Goal: Find contact information: Find contact information

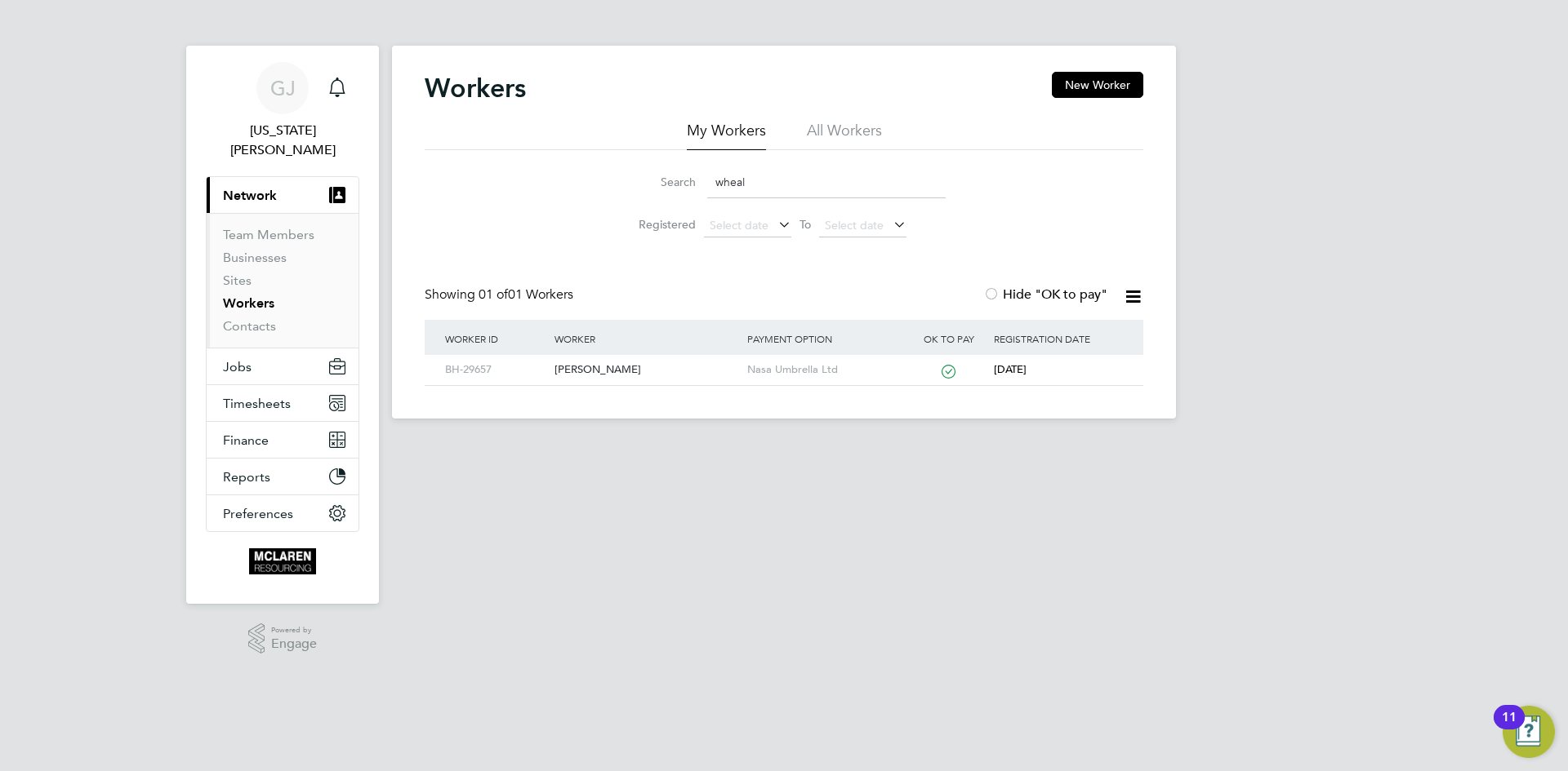
click at [799, 175] on input "wheal" at bounding box center [827, 182] width 239 height 32
type input "w"
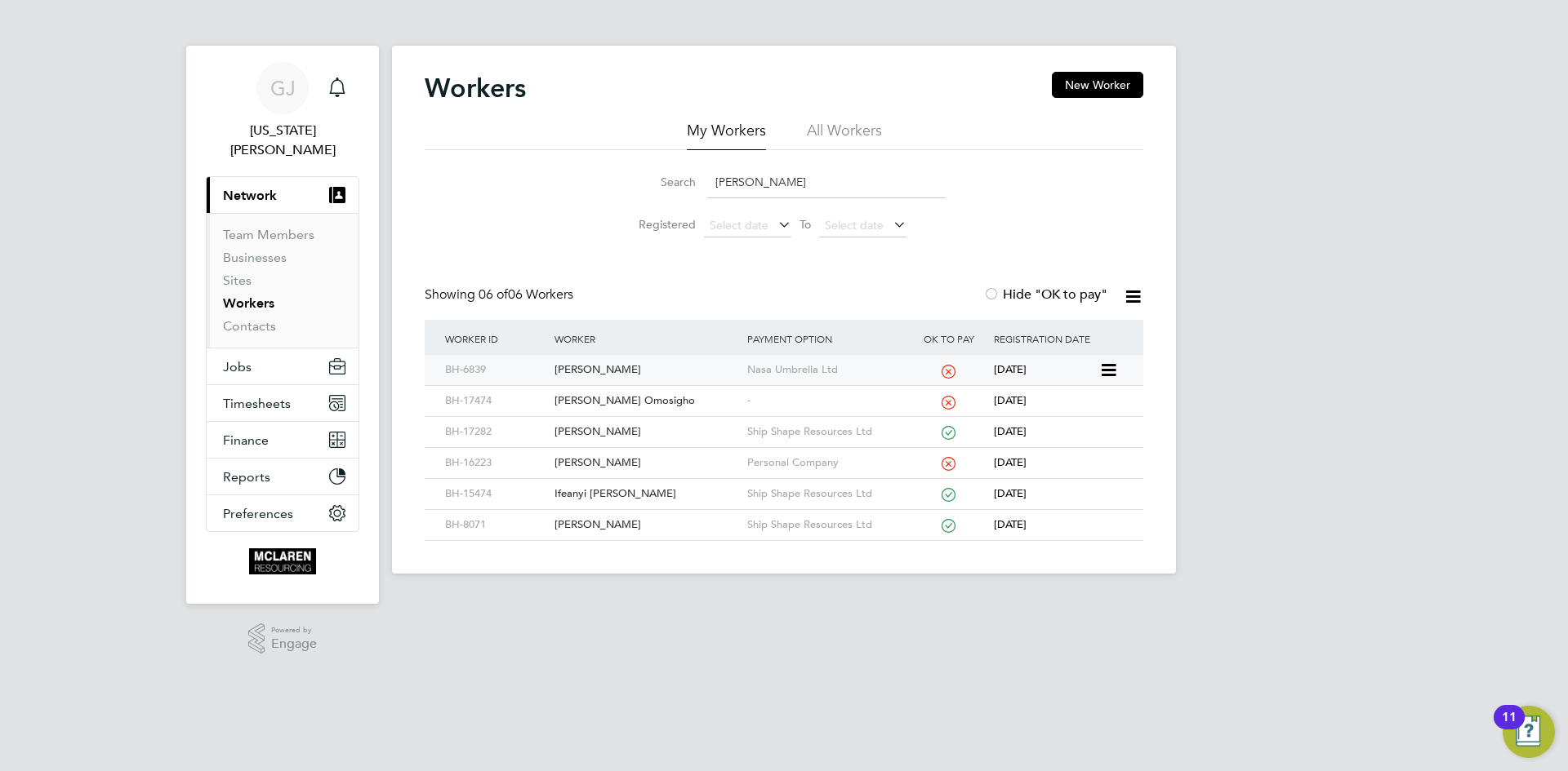
click at [632, 372] on div "[PERSON_NAME]" at bounding box center [646, 370] width 192 height 30
click at [827, 206] on li "Registered Select date To Select date" at bounding box center [784, 225] width 364 height 39
click at [773, 177] on input "[PERSON_NAME]" at bounding box center [827, 182] width 239 height 32
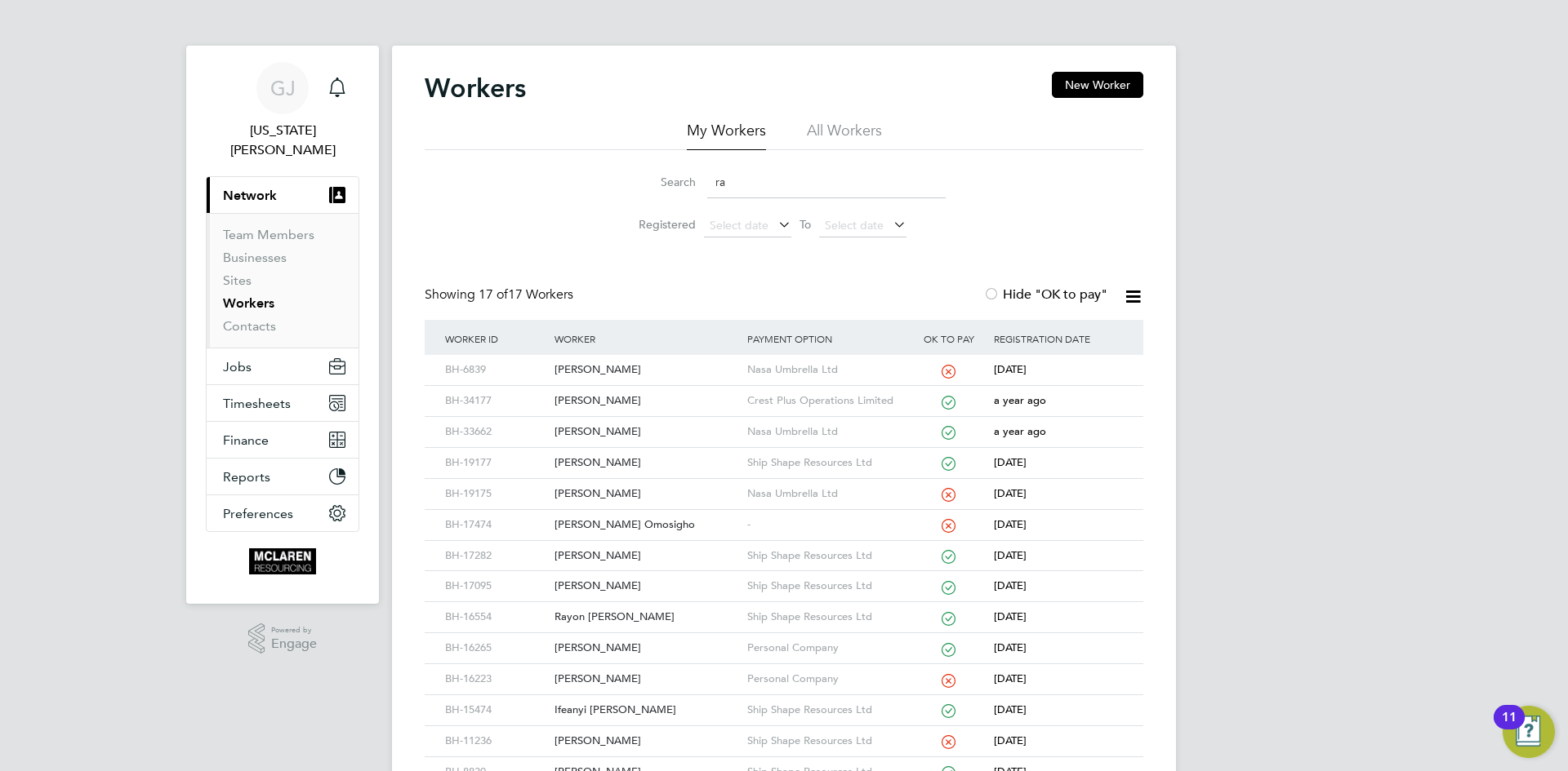
type input "r"
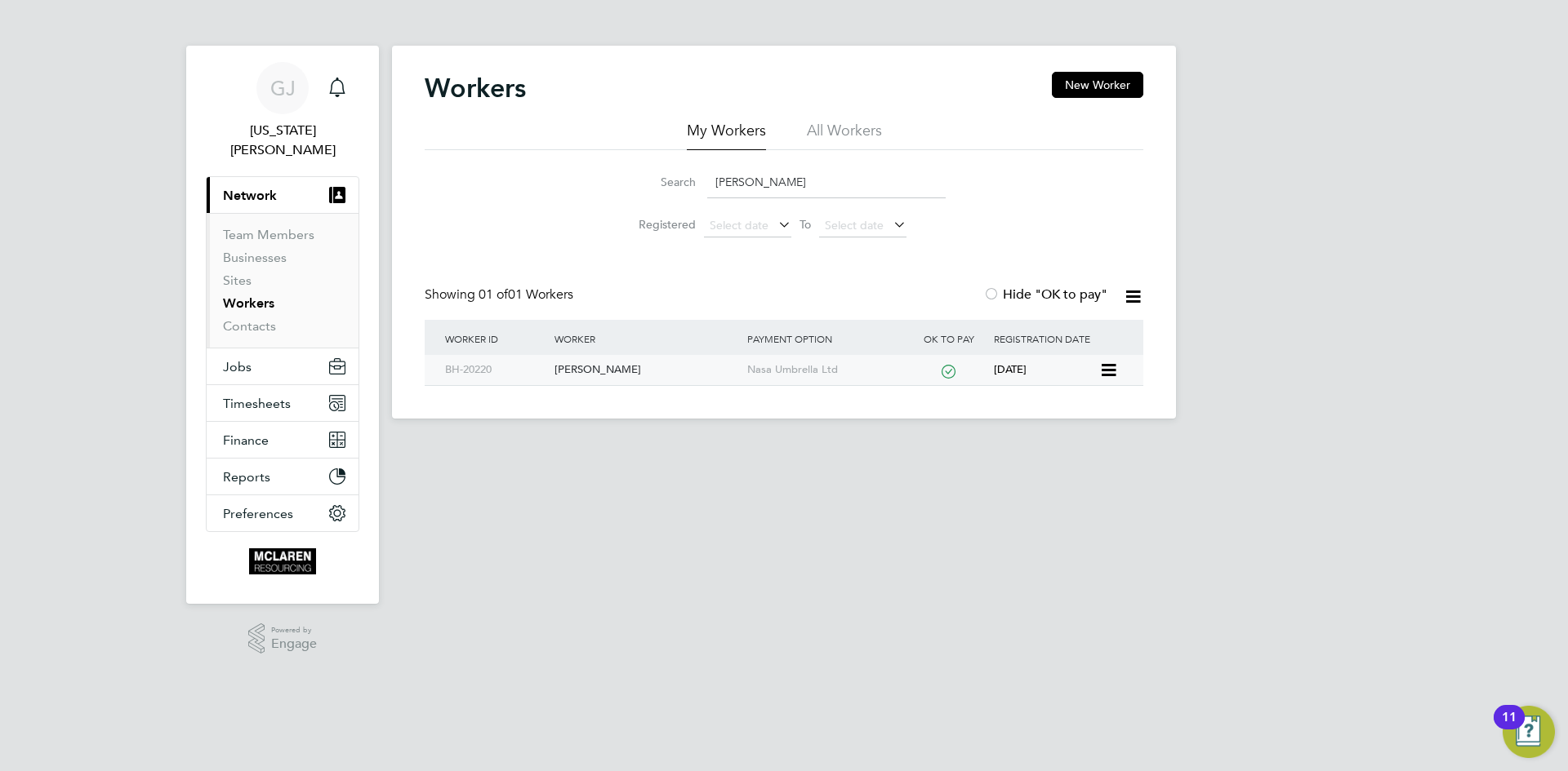
click at [605, 369] on div "[PERSON_NAME]" at bounding box center [646, 370] width 192 height 30
click at [800, 188] on input "stuart wrigh" at bounding box center [827, 182] width 239 height 32
type input "s"
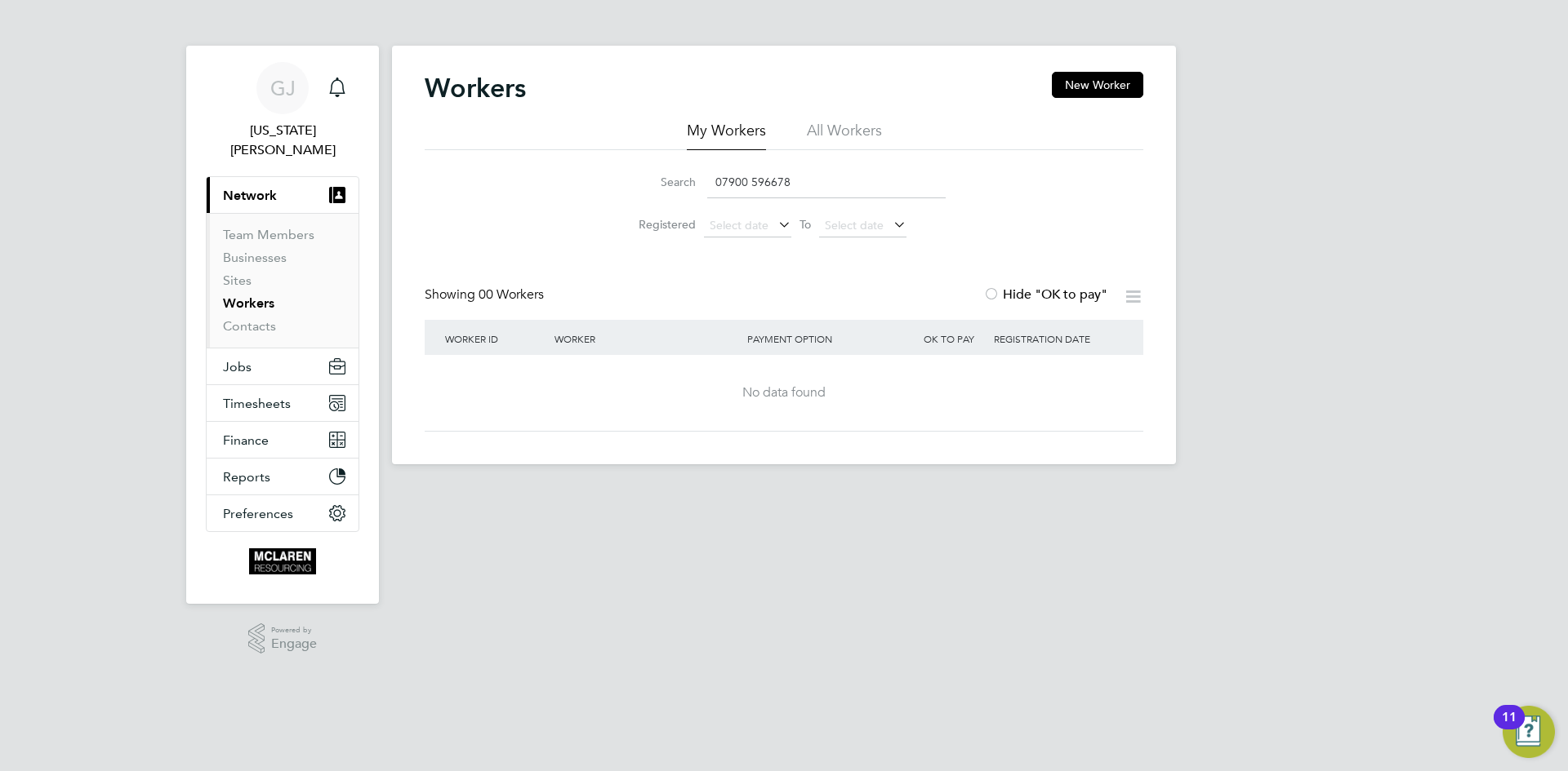
type input "07900 596678"
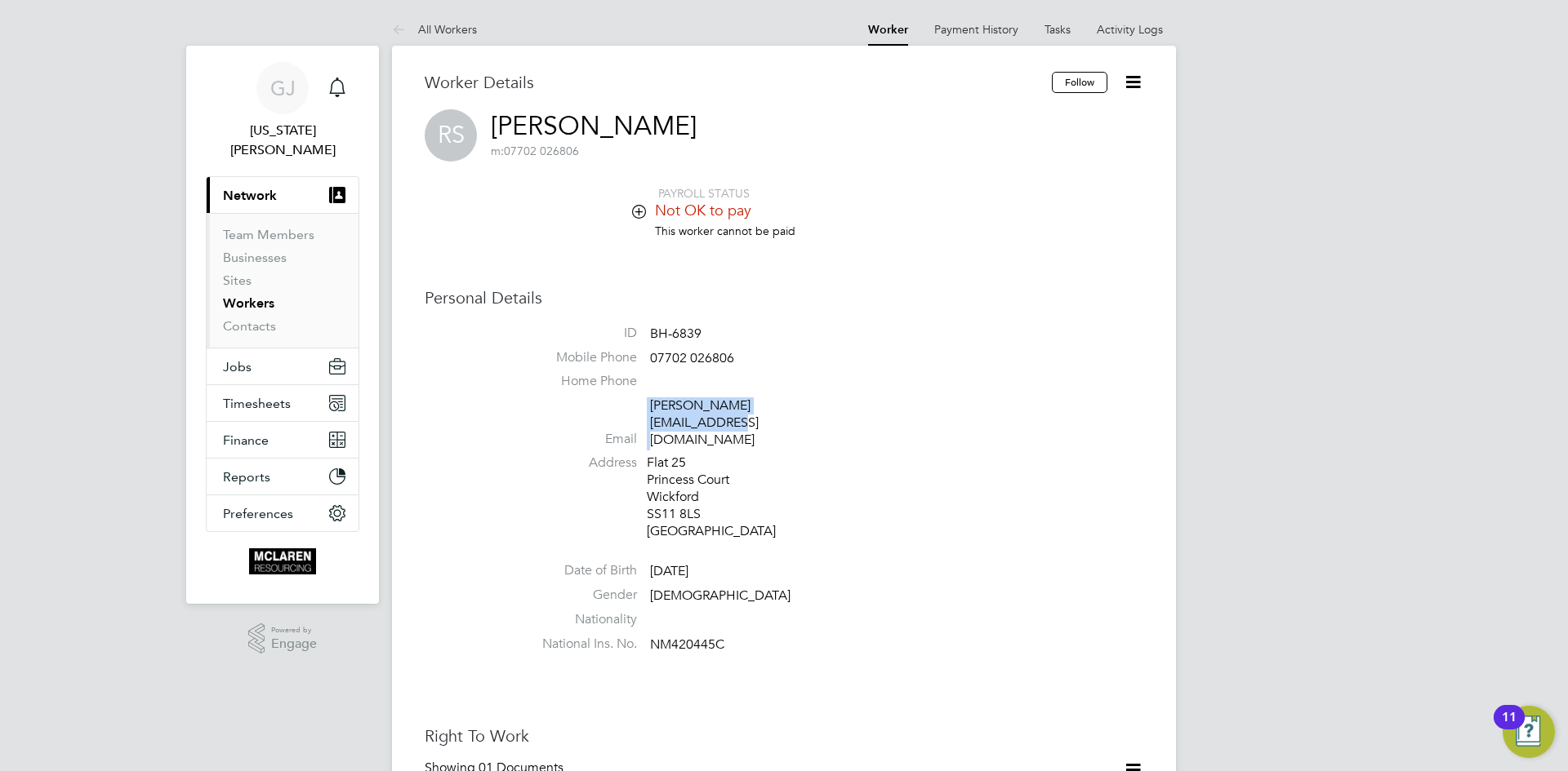
drag, startPoint x: 843, startPoint y: 412, endPoint x: 648, endPoint y: 414, distance: 195.0
click at [648, 414] on li "Email [PERSON_NAME][EMAIL_ADDRESS][DOMAIN_NAME]" at bounding box center [833, 425] width 620 height 57
copy li "[PERSON_NAME][EMAIL_ADDRESS][DOMAIN_NAME]"
click at [1113, 475] on li "Address [STREET_ADDRESS]" at bounding box center [833, 498] width 620 height 89
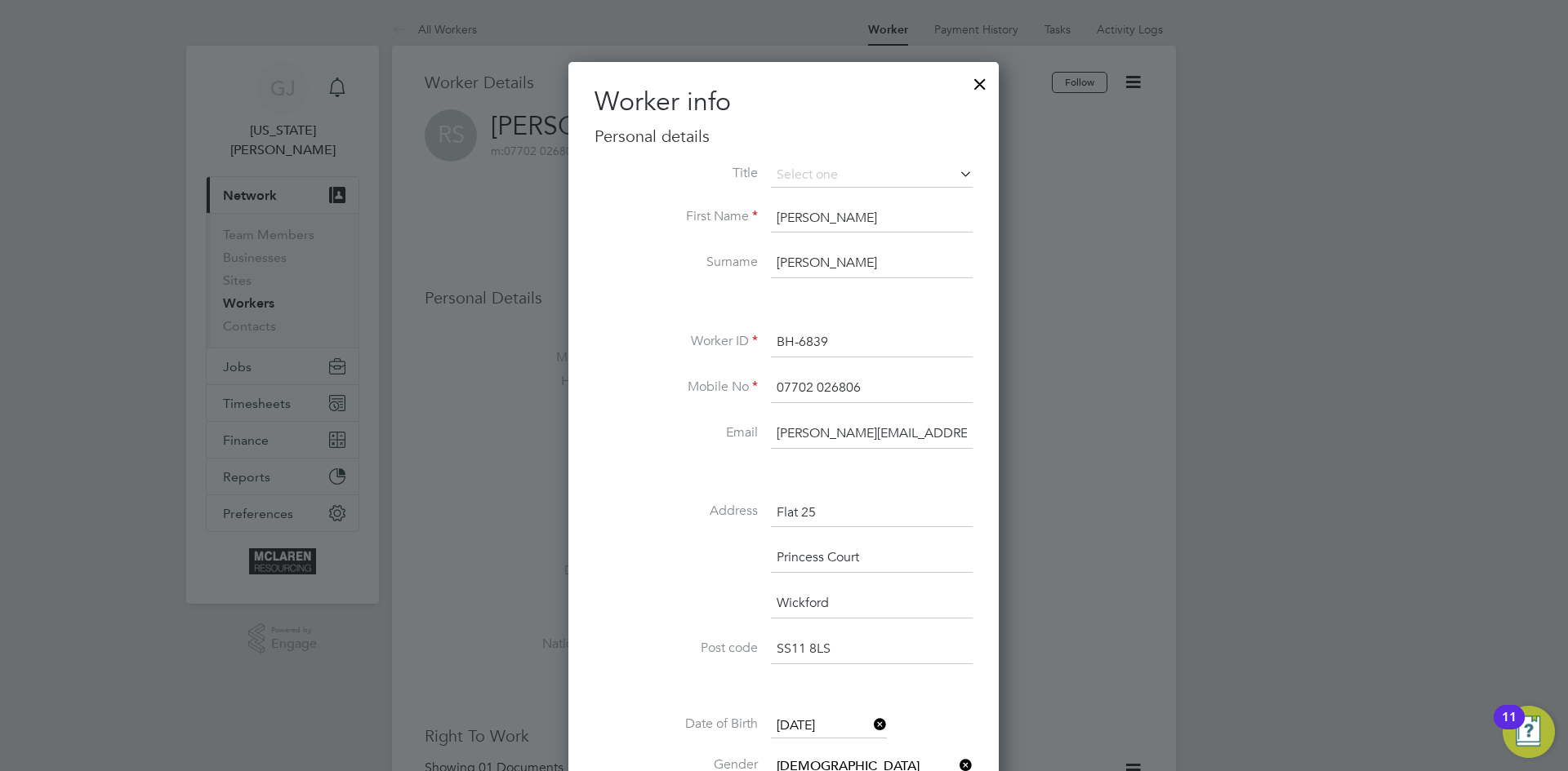
click at [983, 81] on div at bounding box center [979, 79] width 29 height 29
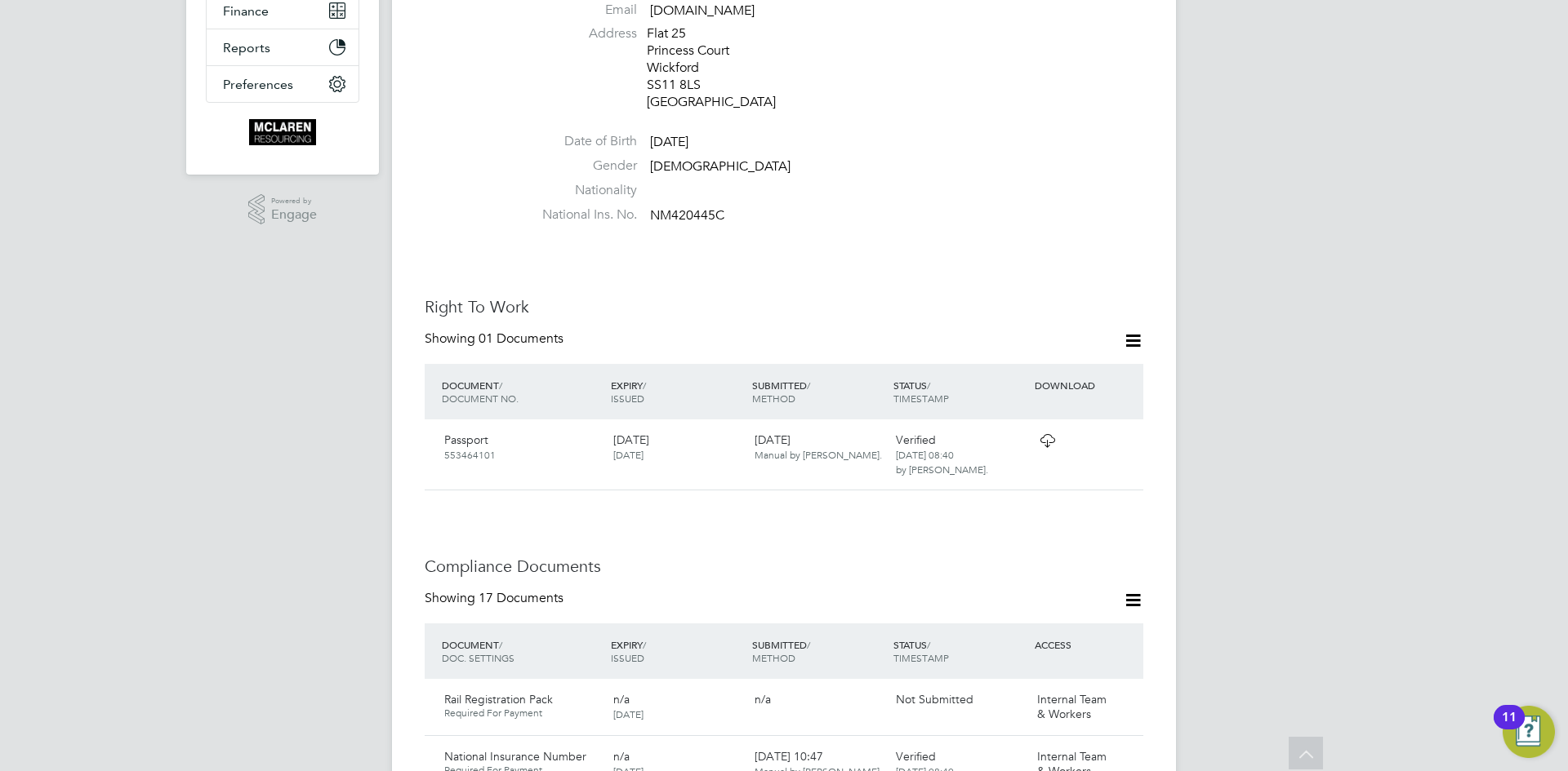
scroll to position [21, 0]
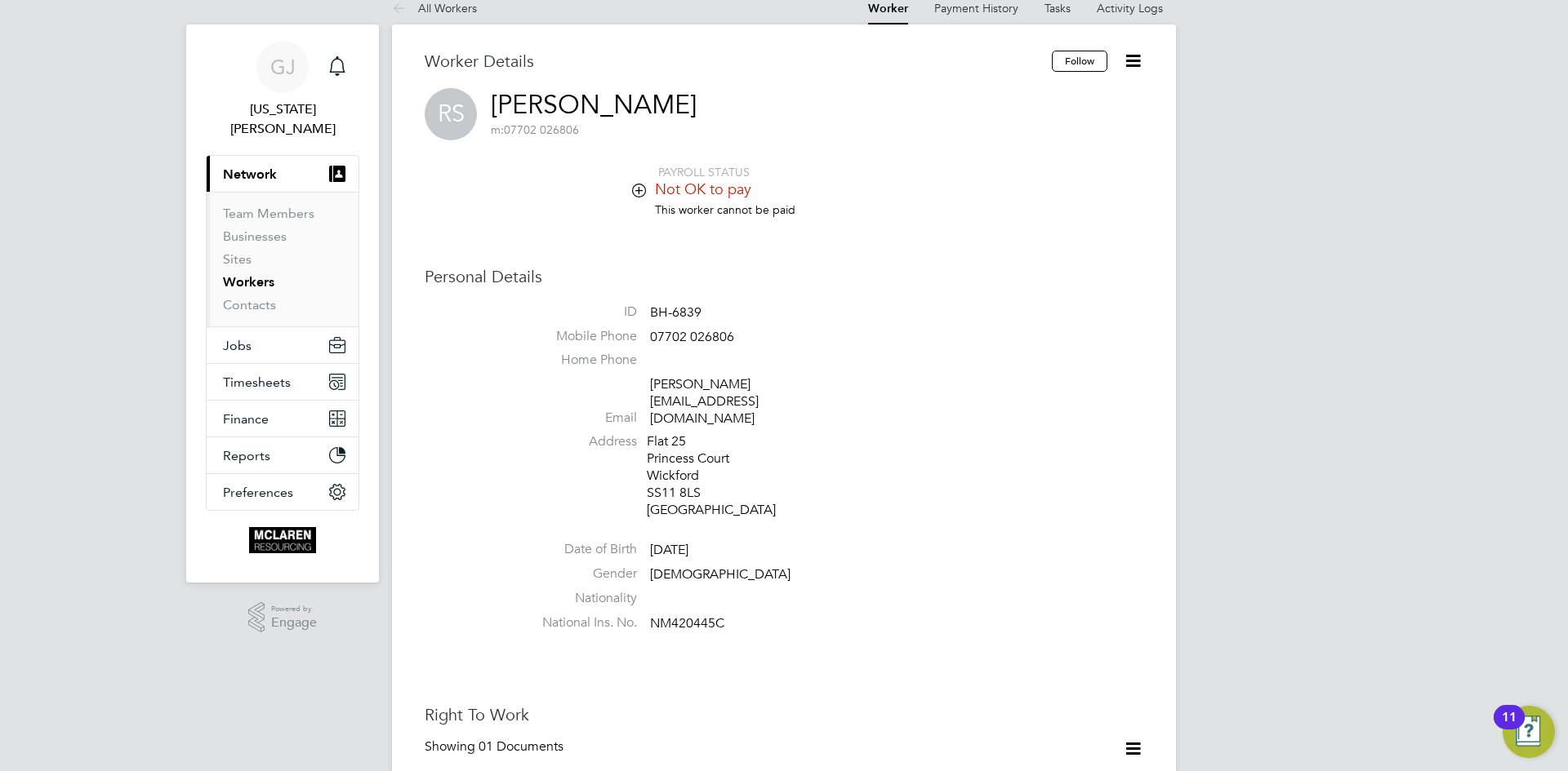
click at [700, 303] on li "ID BH-6839" at bounding box center [833, 316] width 620 height 25
click at [705, 303] on li "ID BH-6839" at bounding box center [833, 316] width 620 height 25
drag, startPoint x: 709, startPoint y: 310, endPoint x: 653, endPoint y: 305, distance: 56.2
click at [653, 305] on li "ID BH-6839" at bounding box center [833, 316] width 620 height 25
copy span "BH-6839"
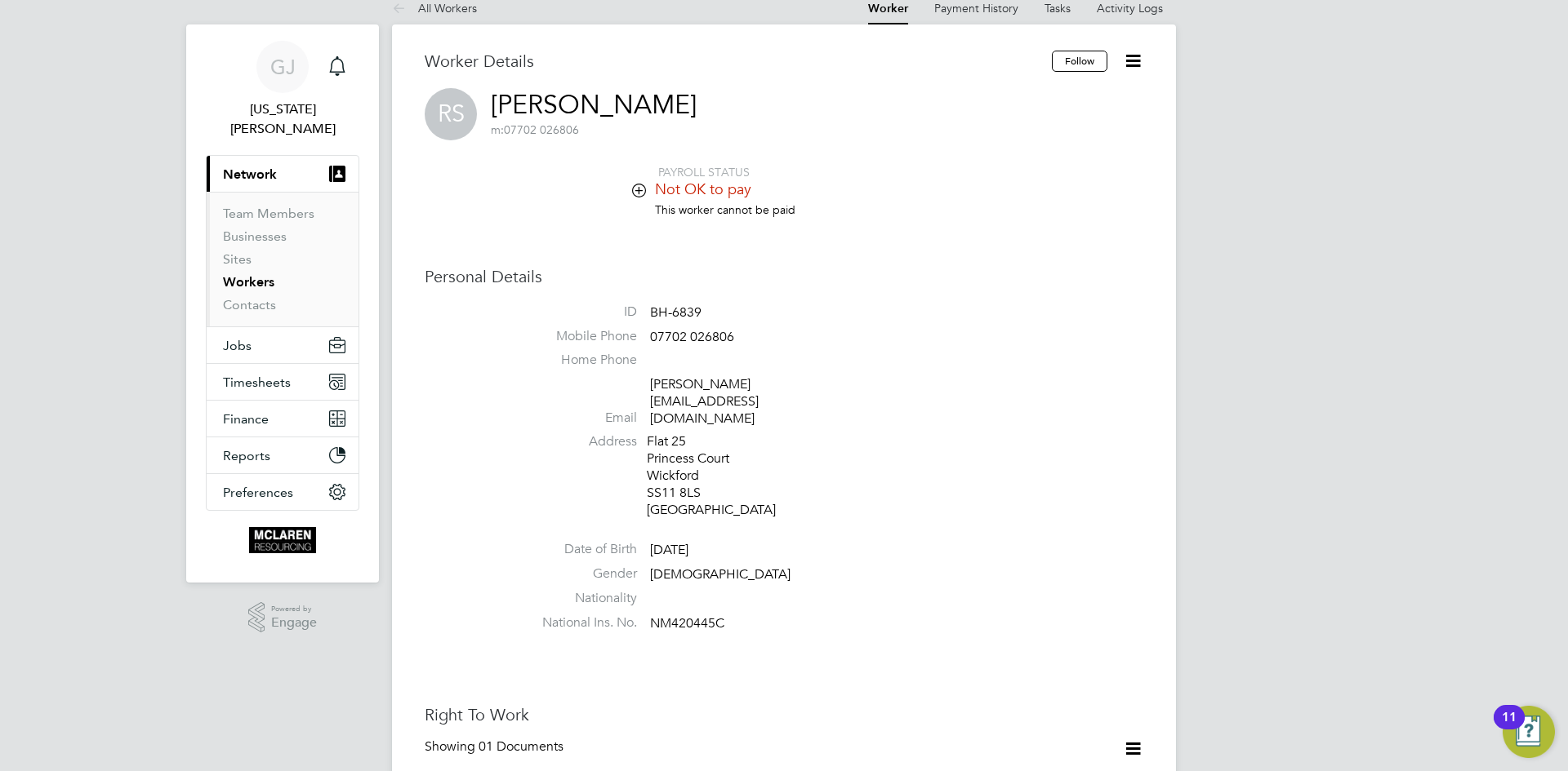
click at [747, 364] on li "Home Phone" at bounding box center [833, 364] width 620 height 25
drag, startPoint x: 754, startPoint y: 347, endPoint x: 646, endPoint y: 346, distance: 108.0
click at [646, 346] on li "Mobile Phone [PHONE_NUMBER]" at bounding box center [833, 340] width 620 height 25
copy li "07702 026806"
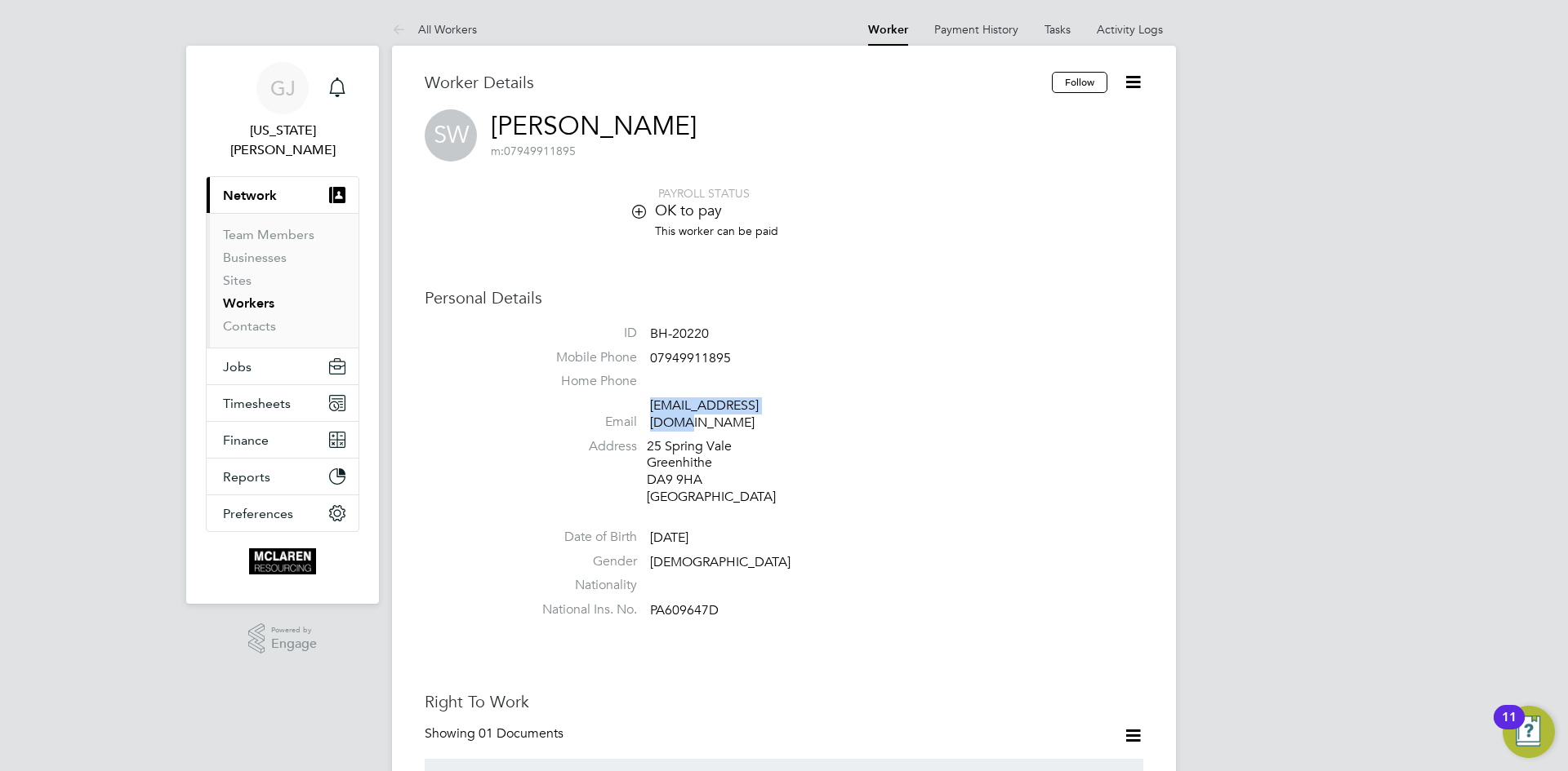
drag, startPoint x: 801, startPoint y: 397, endPoint x: 793, endPoint y: 403, distance: 10.0
click at [793, 403] on li "Email stu.mags@outlook.com" at bounding box center [833, 418] width 620 height 40
copy link "stu.mags@outlook.com"
drag, startPoint x: 715, startPoint y: 332, endPoint x: 652, endPoint y: 332, distance: 63.0
click at [652, 332] on li "ID BH-20220" at bounding box center [833, 337] width 620 height 25
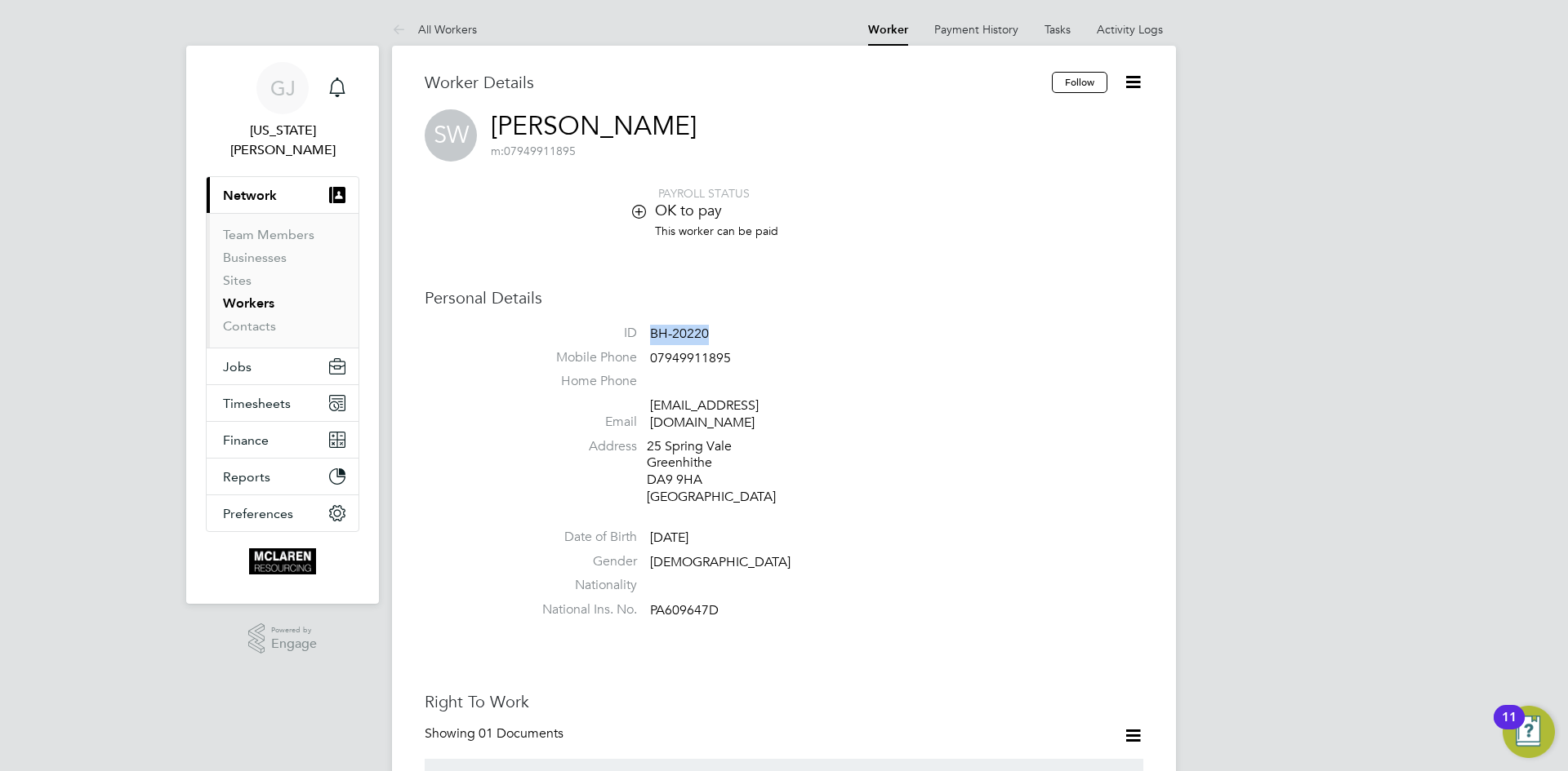
copy span "BH-20220"
click at [723, 362] on span "07949911895" at bounding box center [691, 358] width 81 height 17
drag, startPoint x: 738, startPoint y: 356, endPoint x: 651, endPoint y: 368, distance: 87.8
click at [651, 368] on li "Mobile Phone 07949911895" at bounding box center [833, 361] width 620 height 25
copy span "07949911895"
